Goal: Information Seeking & Learning: Learn about a topic

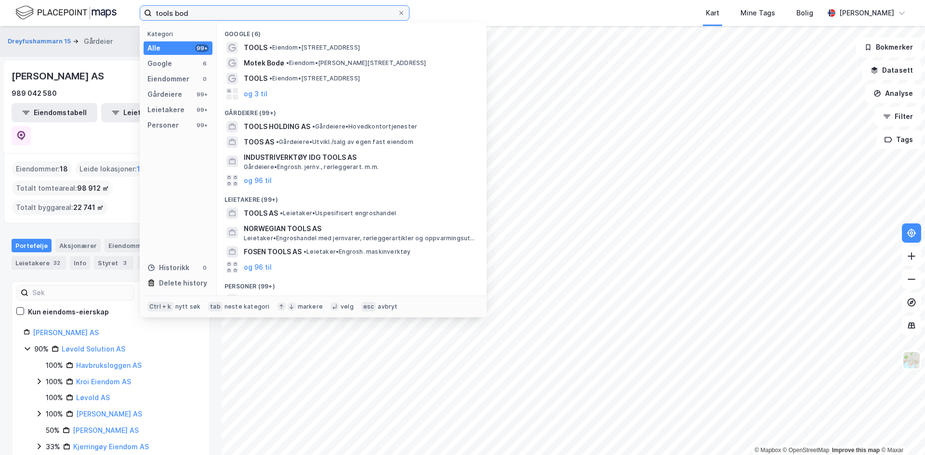
drag, startPoint x: 209, startPoint y: 13, endPoint x: 61, endPoint y: 19, distance: 147.9
click at [73, 19] on div "tools bod Kategori Alle 99+ Google 6 Eiendommer 0 Gårdeiere 99+ Leietakere 99+ …" at bounding box center [462, 13] width 925 height 26
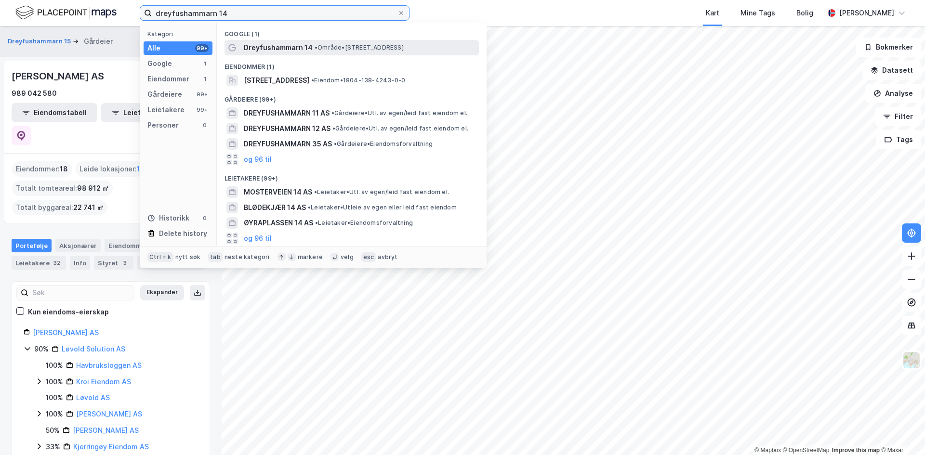
type input "dreyfushammarn 14"
click at [339, 44] on span "• Område • [STREET_ADDRESS]" at bounding box center [358, 48] width 89 height 8
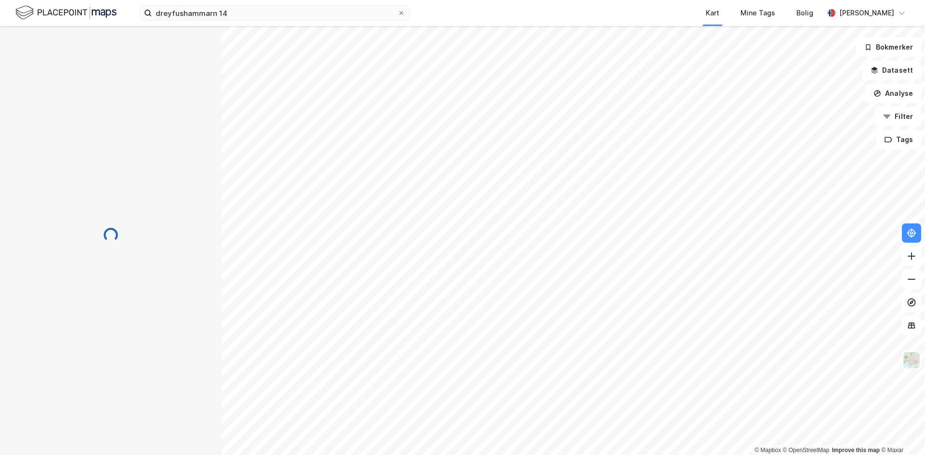
scroll to position [1, 0]
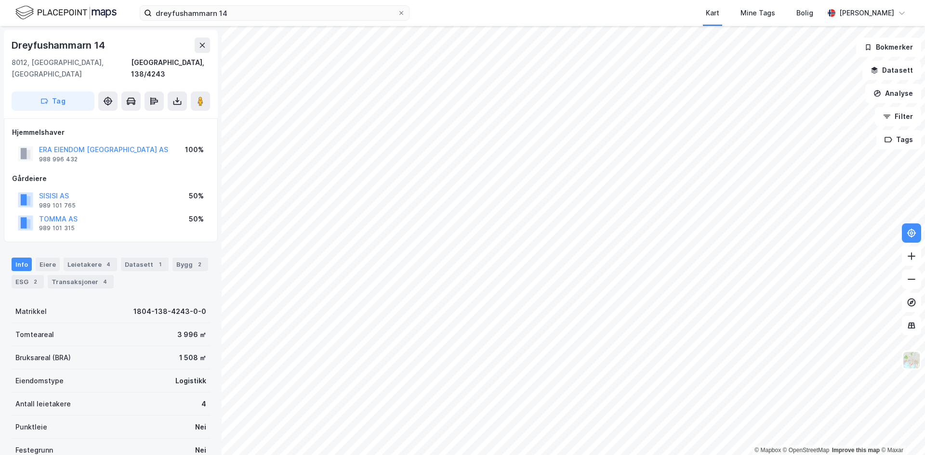
scroll to position [1, 0]
